Goal: Check status: Check status

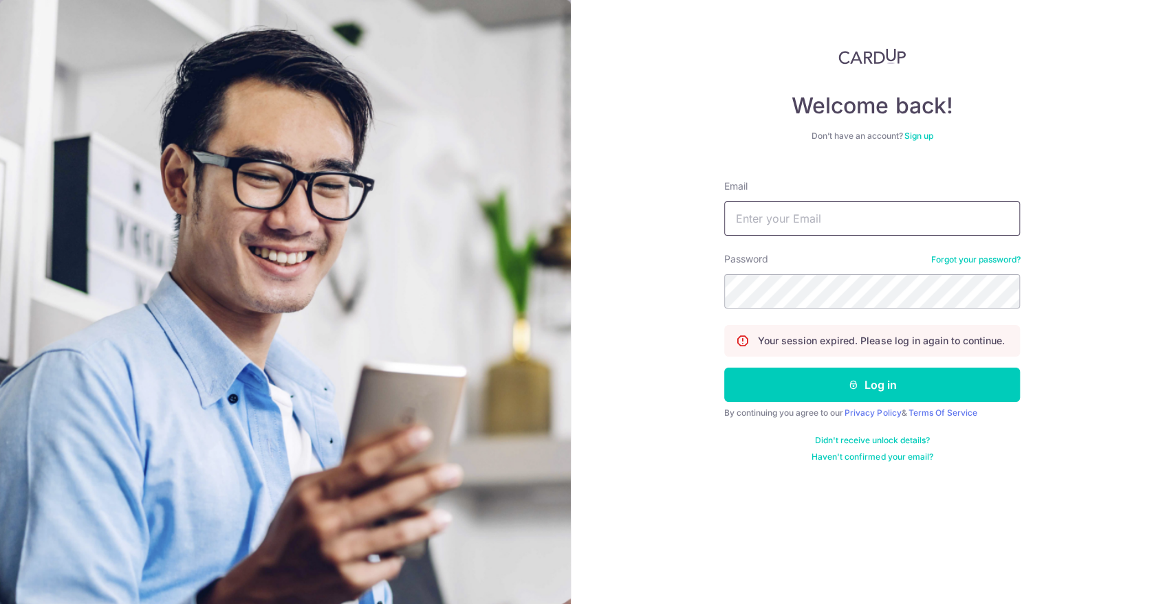
click at [877, 215] on input "Email" at bounding box center [872, 218] width 296 height 34
type input "[PERSON_NAME][EMAIL_ADDRESS][DOMAIN_NAME]"
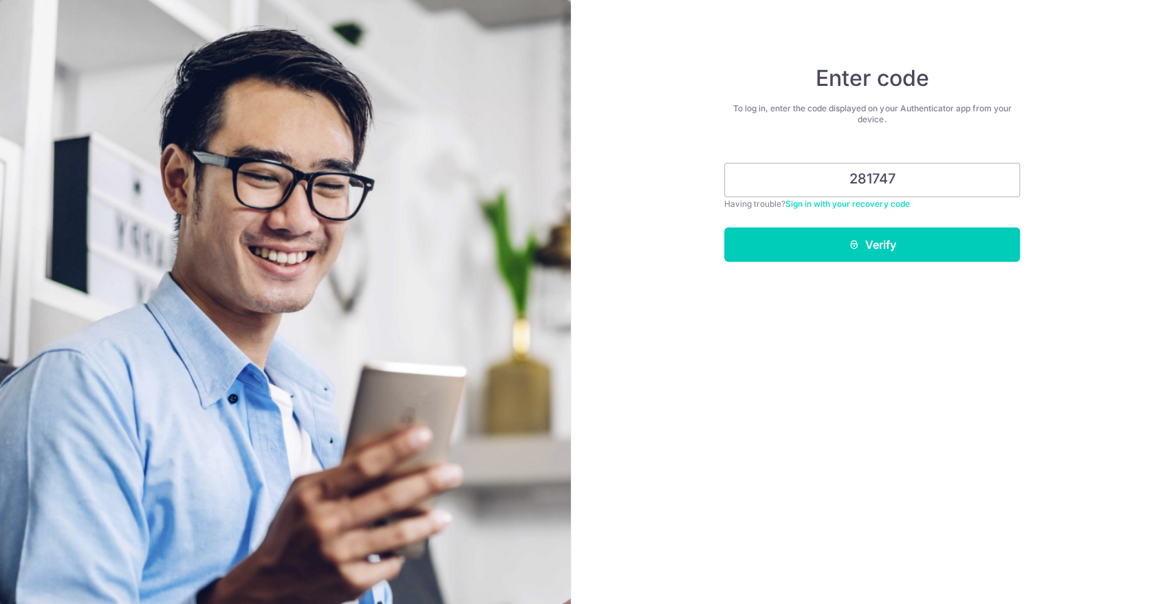
type input "281747"
click at [724, 228] on button "Verify" at bounding box center [872, 245] width 296 height 34
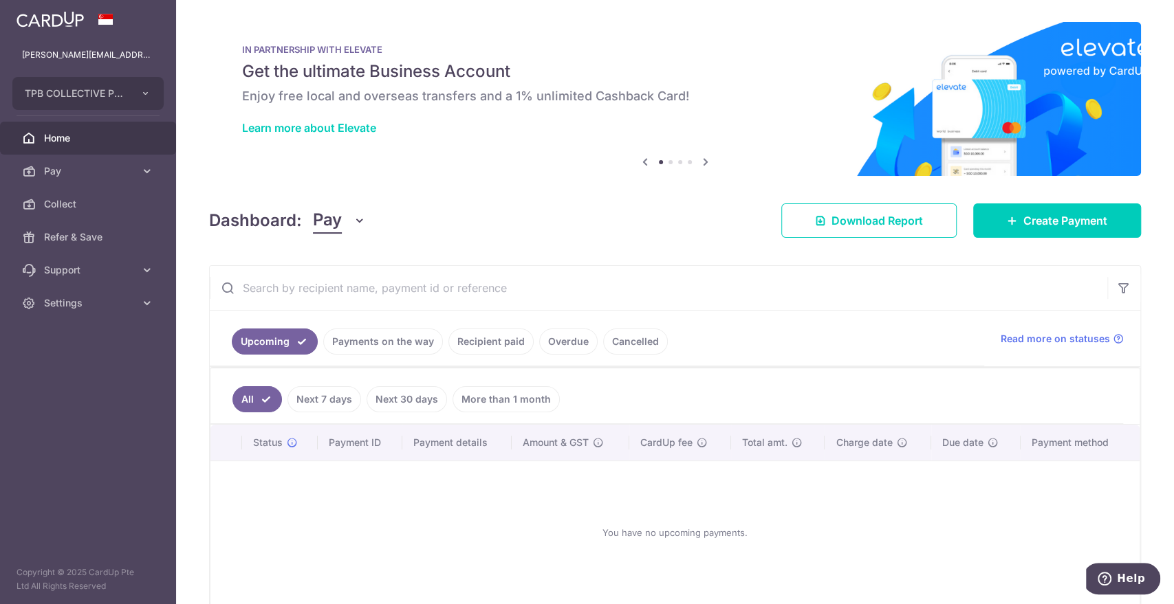
click at [392, 334] on link "Payments on the way" at bounding box center [383, 342] width 120 height 26
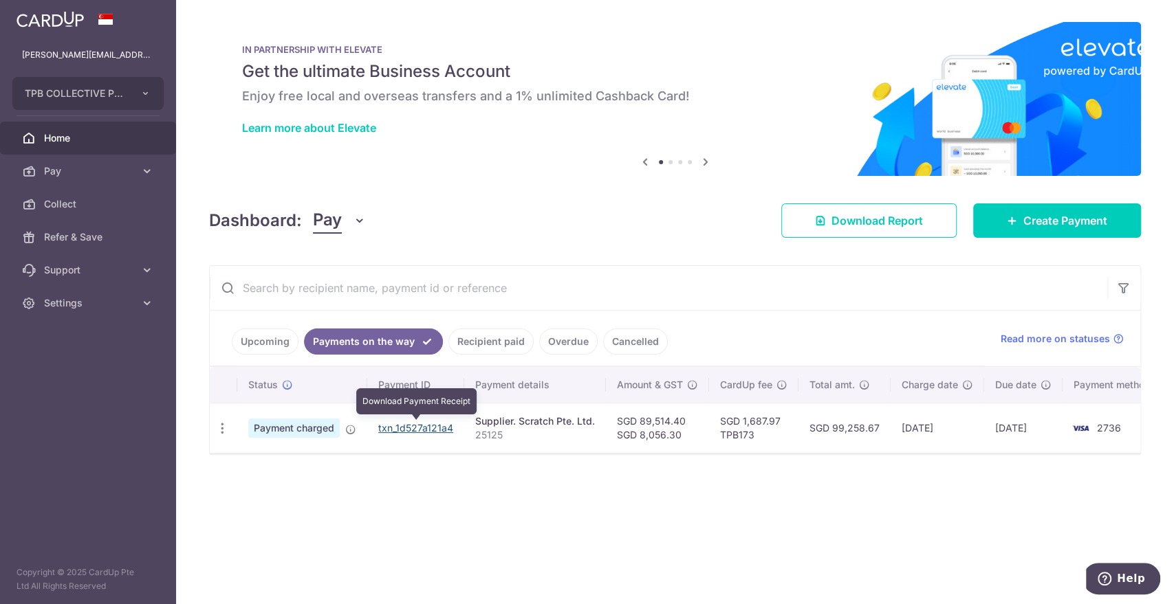
drag, startPoint x: 413, startPoint y: 428, endPoint x: 643, endPoint y: 59, distance: 435.3
click at [413, 428] on link "txn_1d527a121a4" at bounding box center [415, 428] width 75 height 12
